Goal: Information Seeking & Learning: Learn about a topic

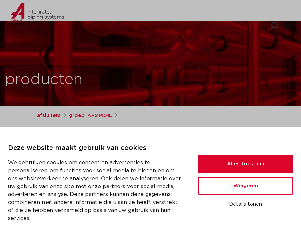
scroll to position [99, 0]
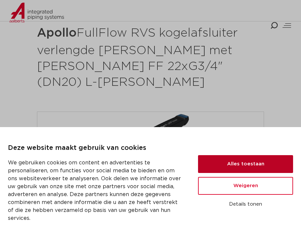
click at [241, 165] on button "Alles toestaan" at bounding box center [245, 164] width 95 height 18
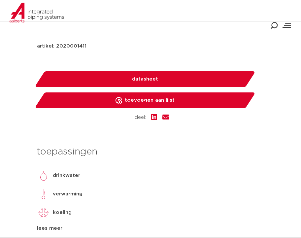
scroll to position [364, 0]
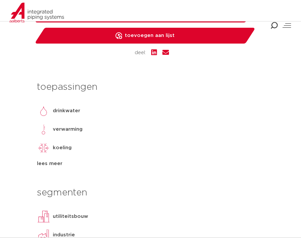
click at [42, 160] on div "lees meer" at bounding box center [150, 164] width 227 height 8
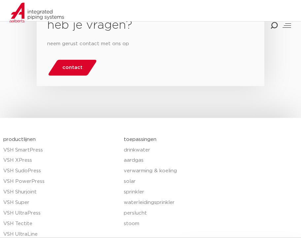
scroll to position [2083, 0]
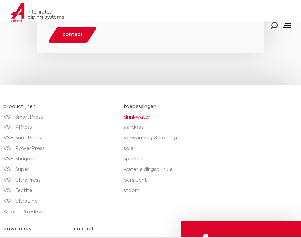
click at [144, 112] on link "drinkwater" at bounding box center [211, 117] width 174 height 11
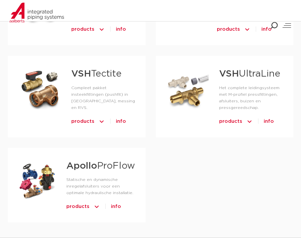
scroll to position [529, 0]
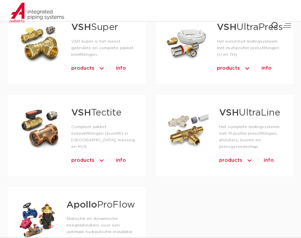
click at [95, 32] on link "VSH Super" at bounding box center [94, 27] width 47 height 9
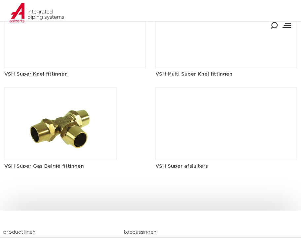
scroll to position [992, 0]
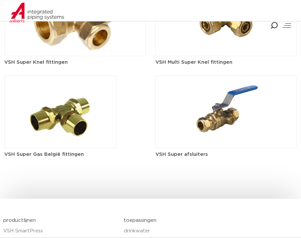
click at [220, 125] on img at bounding box center [226, 112] width 141 height 73
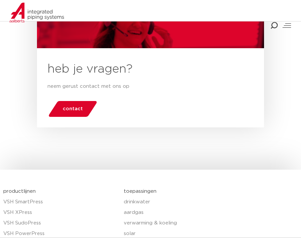
scroll to position [628, 0]
